Goal: Navigation & Orientation: Find specific page/section

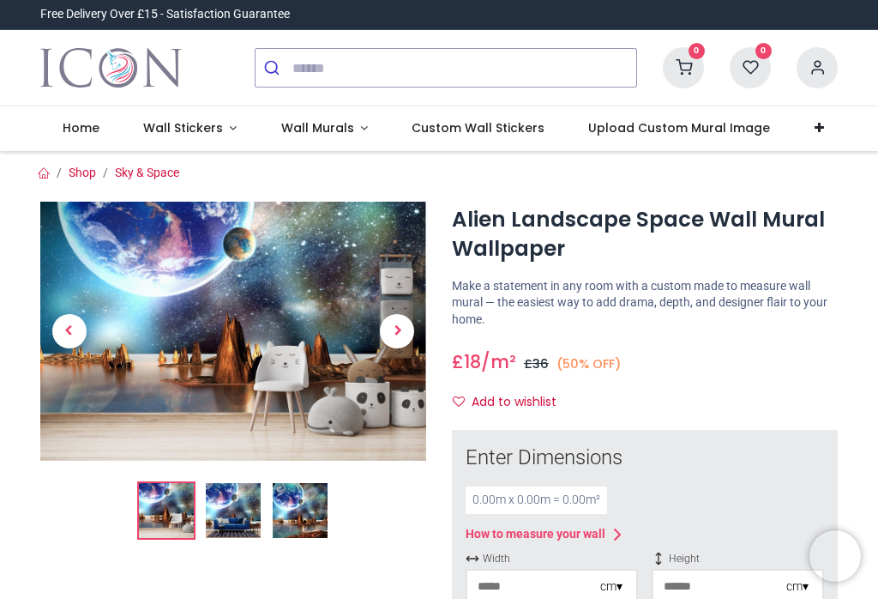
click at [395, 324] on span "Next" at bounding box center [397, 331] width 34 height 34
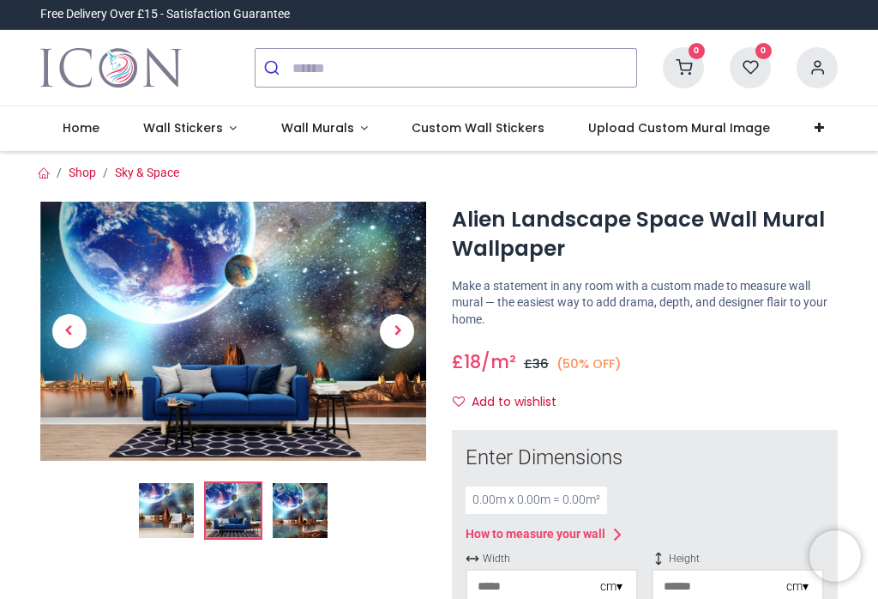
click at [400, 330] on span "Next" at bounding box center [397, 331] width 34 height 34
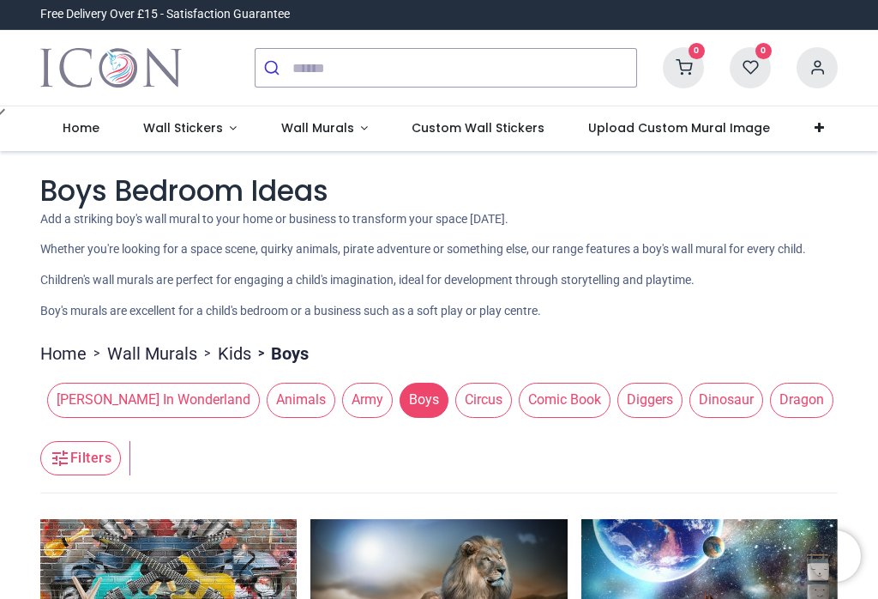
click at [193, 128] on span "Wall Stickers" at bounding box center [183, 127] width 80 height 17
click at [489, 128] on span "Custom Wall Stickers" at bounding box center [478, 127] width 133 height 17
